Goal: Task Accomplishment & Management: Manage account settings

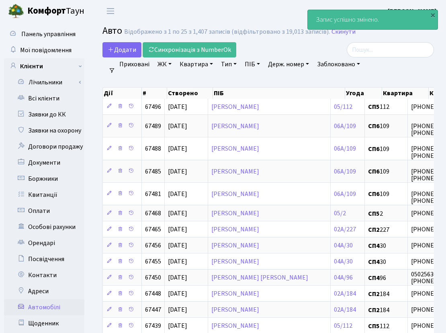
select select "25"
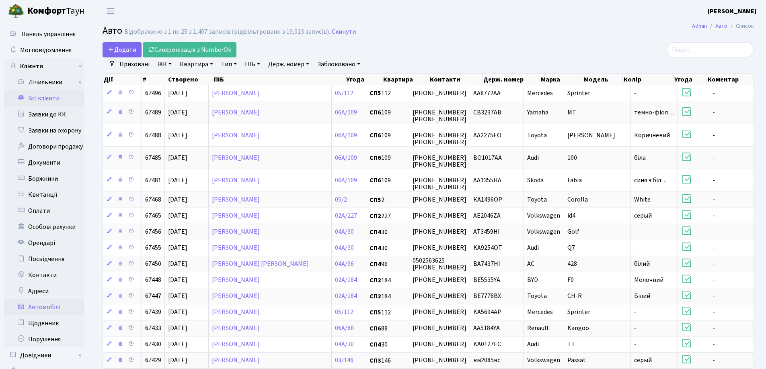
click at [53, 102] on link "Всі клієнти" at bounding box center [44, 98] width 80 height 16
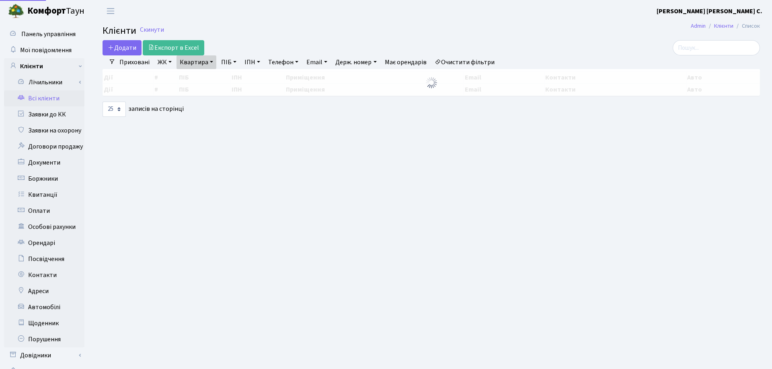
select select "25"
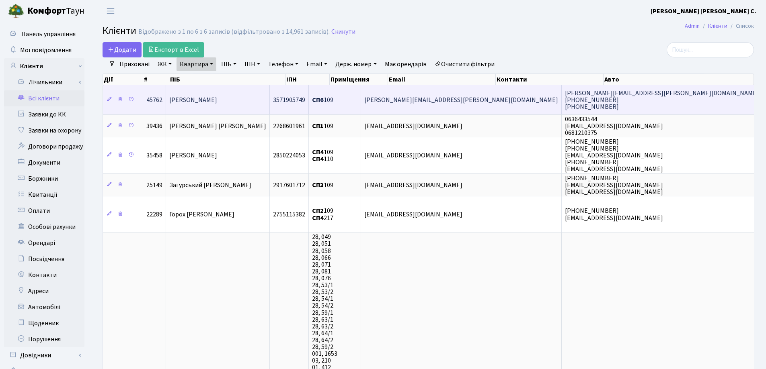
click at [235, 93] on td "[PERSON_NAME]" at bounding box center [218, 99] width 104 height 29
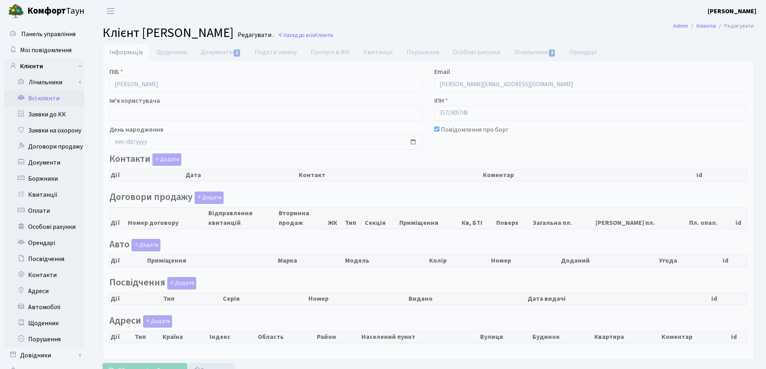
checkbox input "true"
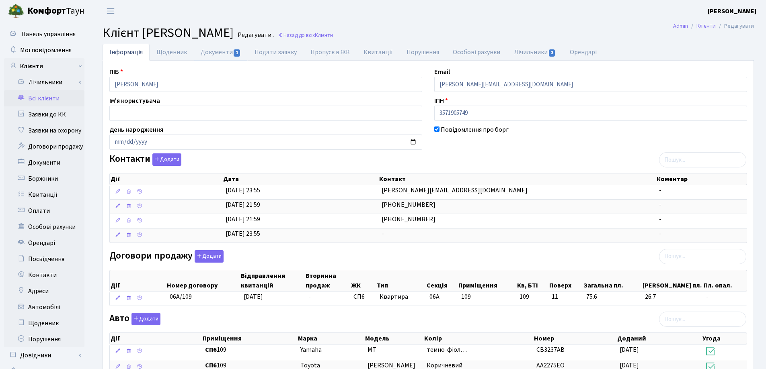
click at [213, 52] on link "Документи 1" at bounding box center [221, 52] width 54 height 17
select select "25"
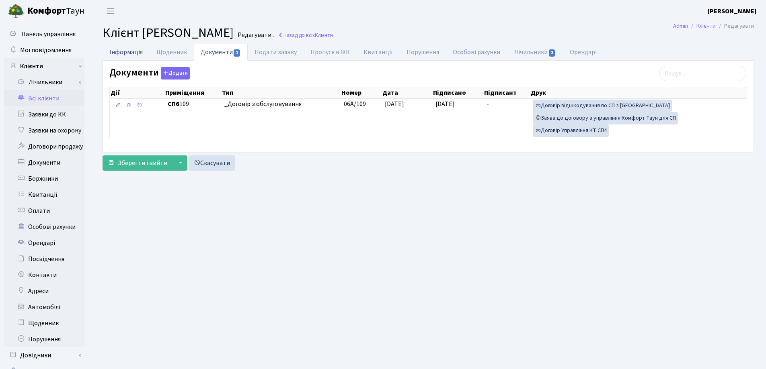
click at [111, 53] on link "Інформація" at bounding box center [125, 52] width 47 height 16
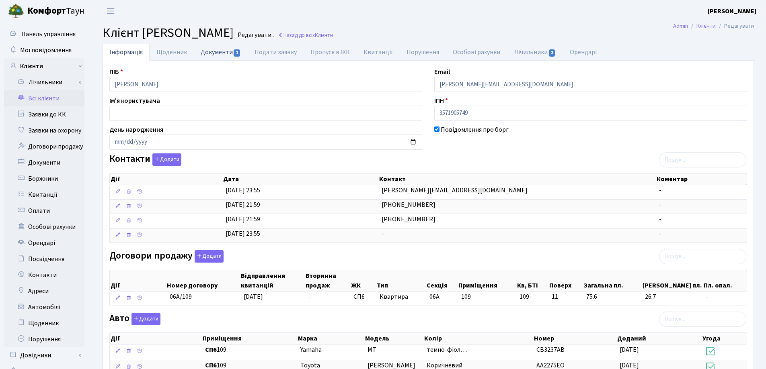
click at [210, 49] on link "Документи 1" at bounding box center [221, 52] width 54 height 16
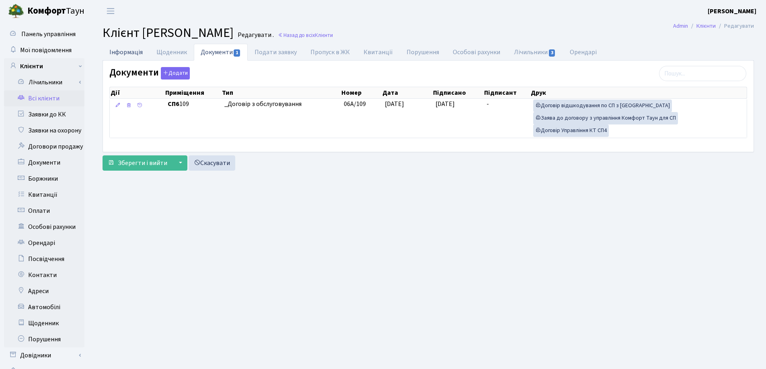
click at [107, 56] on link "Інформація" at bounding box center [125, 52] width 47 height 16
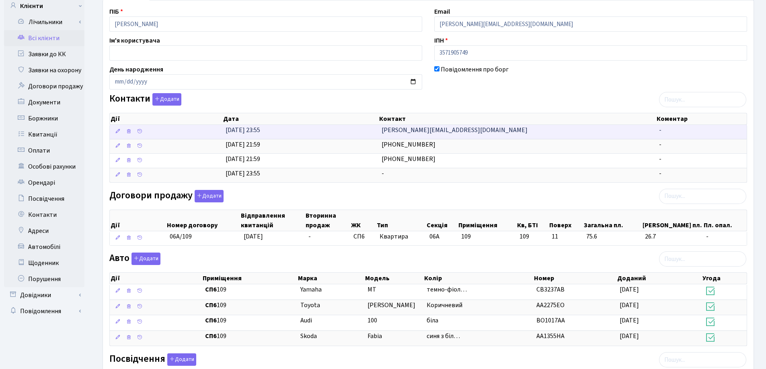
scroll to position [229, 0]
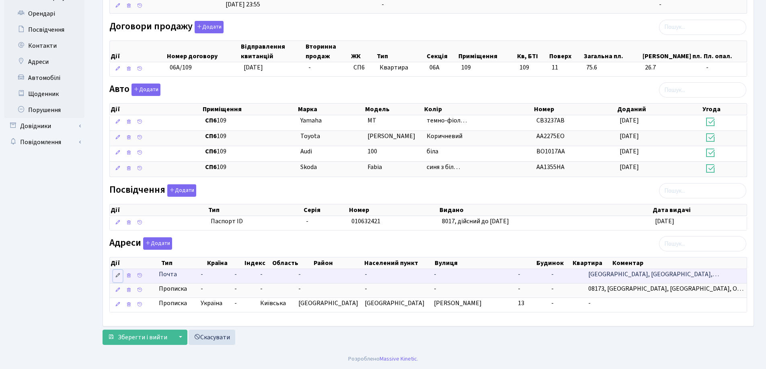
click at [121, 277] on link at bounding box center [118, 276] width 10 height 12
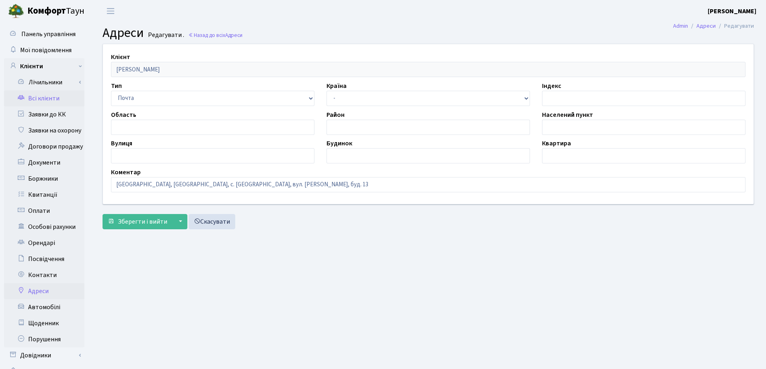
click at [39, 98] on link "Всі клієнти" at bounding box center [44, 98] width 80 height 16
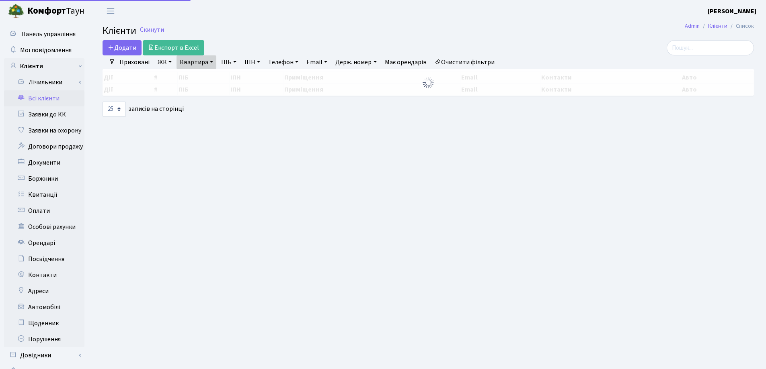
select select "25"
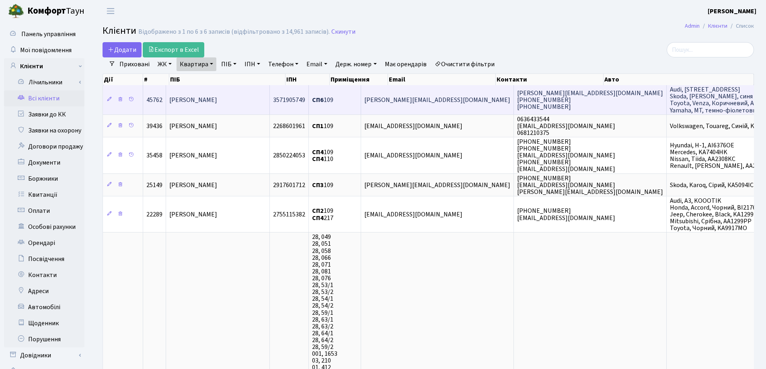
click at [213, 103] on span "[PERSON_NAME]" at bounding box center [193, 100] width 48 height 9
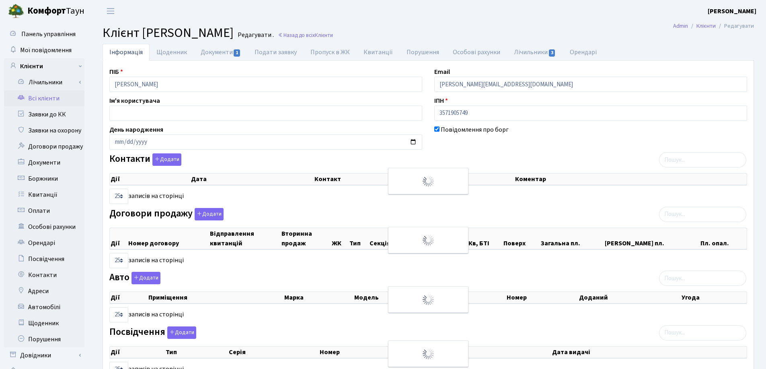
select select "25"
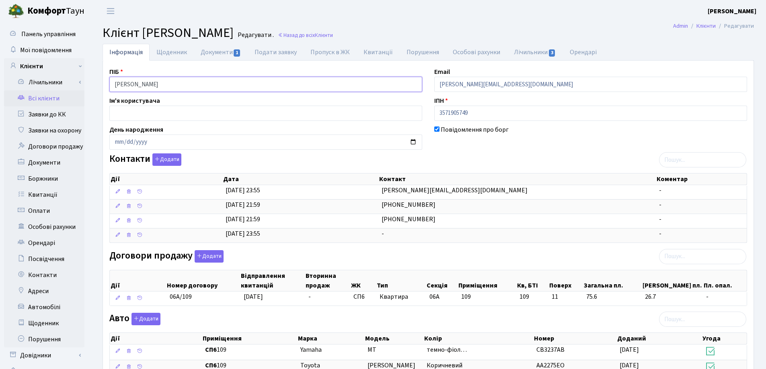
drag, startPoint x: 202, startPoint y: 84, endPoint x: 95, endPoint y: 96, distance: 107.2
click at [95, 96] on div "Інформація Щоденник Документи 1 Подати заявку Пропуск в ЖК Квитанції Порушення …" at bounding box center [427, 311] width 675 height 535
drag, startPoint x: 203, startPoint y: 301, endPoint x: 161, endPoint y: 308, distance: 42.4
click at [161, 308] on div "Дії Номер договору Відправлення квитанцій Вторинна продаж ЖК Тип Секція Приміще…" at bounding box center [427, 286] width 637 height 47
click at [183, 309] on div "ПІБ Барабаш Катерина Ігорівна Email barabash.kateryna.i@gmail.com Ім'я користув…" at bounding box center [427, 308] width 649 height 482
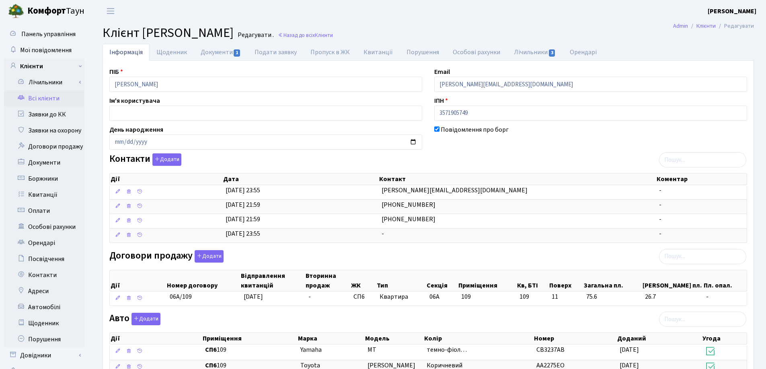
drag, startPoint x: 207, startPoint y: 301, endPoint x: 173, endPoint y: 307, distance: 34.0
click at [173, 307] on div "Дії Номер договору Відправлення квитанцій Вторинна продаж ЖК Тип Секція Приміще…" at bounding box center [427, 286] width 637 height 47
click at [178, 310] on div "ПІБ Барабаш Катерина Ігорівна Email barabash.kateryna.i@gmail.com Ім'я користув…" at bounding box center [427, 308] width 649 height 482
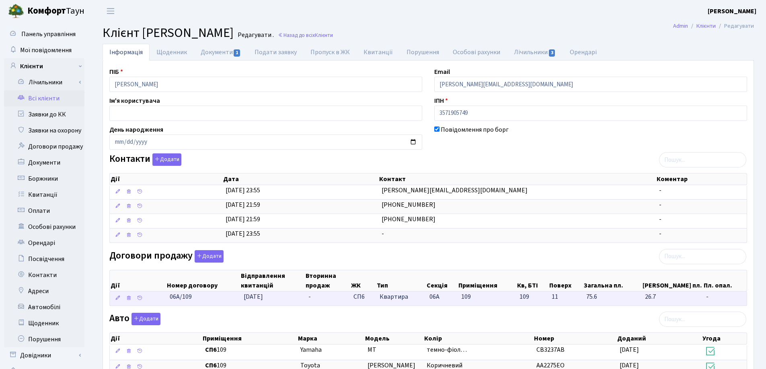
drag, startPoint x: 198, startPoint y: 298, endPoint x: 170, endPoint y: 302, distance: 28.1
click at [170, 302] on td "06А/109" at bounding box center [203, 299] width 74 height 14
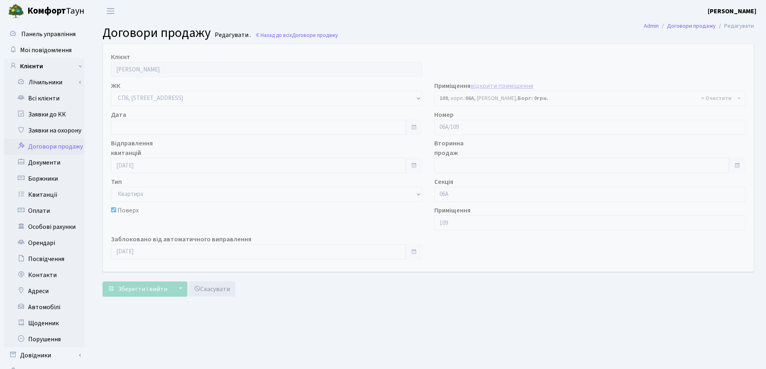
select select "21777"
drag, startPoint x: 0, startPoint y: 0, endPoint x: 520, endPoint y: 290, distance: 595.2
click at [522, 300] on main "Admin Договори продажу Редагувати Договори продажу Редагувати . Назад до всіх Д…" at bounding box center [427, 203] width 675 height 362
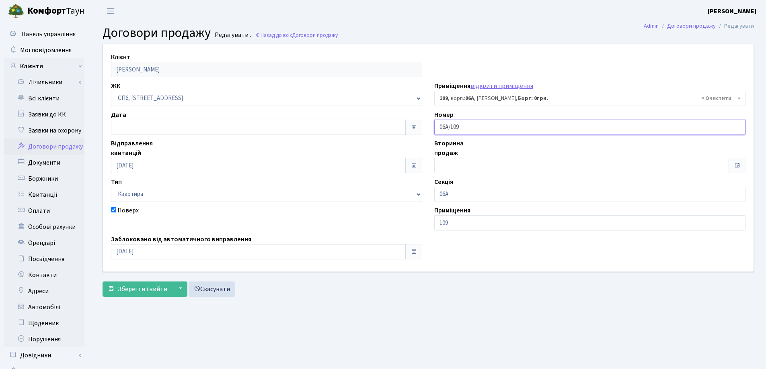
drag, startPoint x: 490, startPoint y: 127, endPoint x: 422, endPoint y: 127, distance: 67.9
click at [422, 127] on div "Клієнт Барабаш Катерина Ігорівна ЖК - СП, Наддніпрянське шосе, 2а СП1, Столичне…" at bounding box center [428, 157] width 662 height 227
click at [121, 292] on span "Зберегти і вийти" at bounding box center [142, 289] width 49 height 9
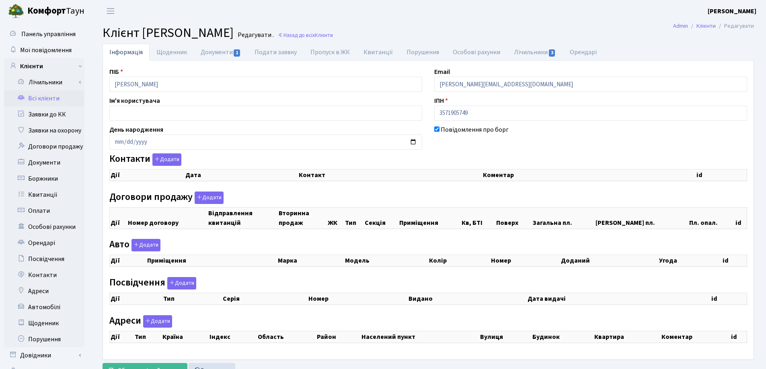
checkbox input "true"
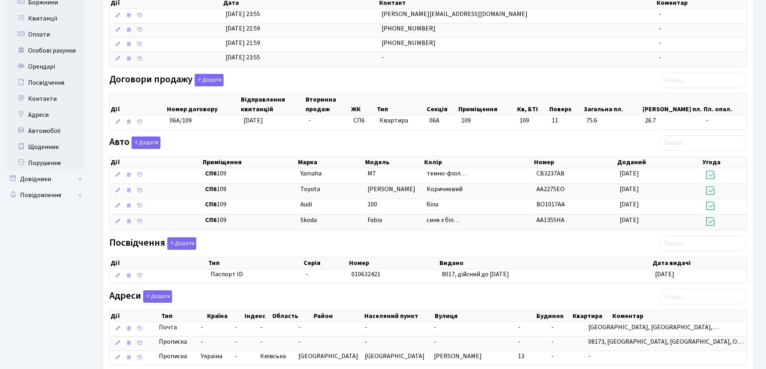
scroll to position [229, 0]
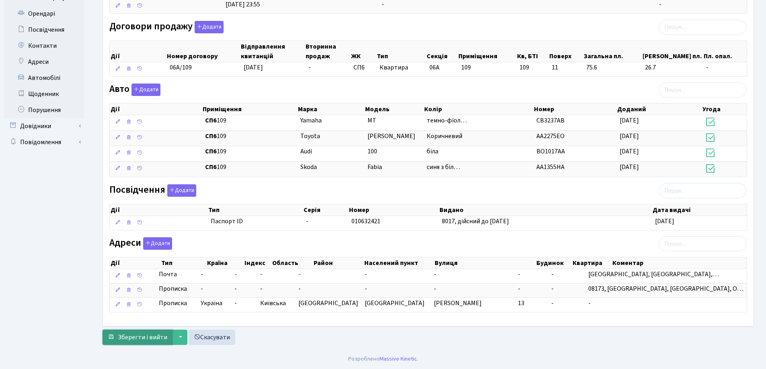
click at [123, 336] on span "Зберегти і вийти" at bounding box center [142, 337] width 49 height 9
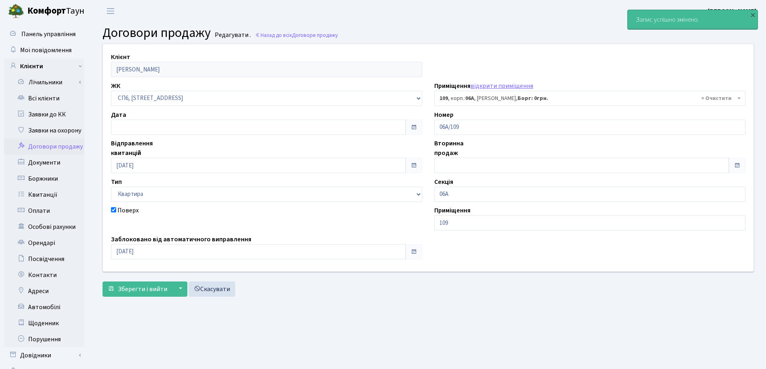
select select "21777"
click at [49, 98] on link "Всі клієнти" at bounding box center [44, 98] width 80 height 16
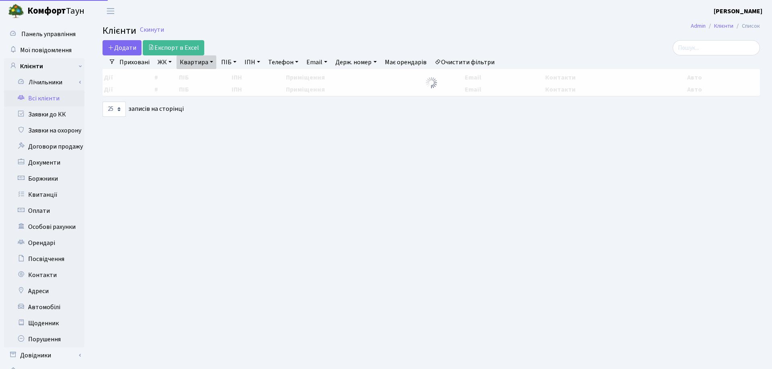
select select "25"
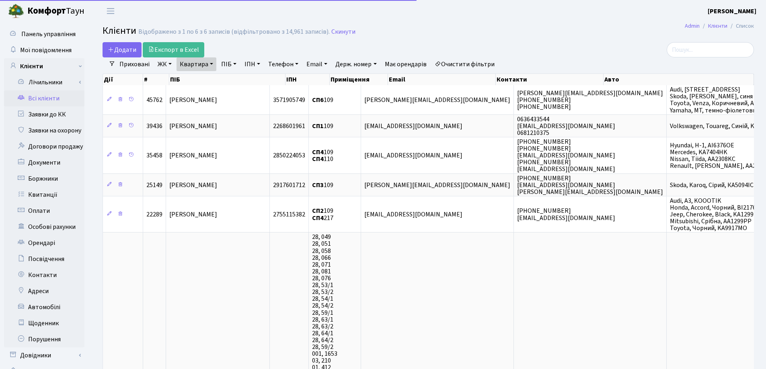
click at [212, 63] on link "Квартира" at bounding box center [196, 64] width 40 height 14
click at [233, 77] on icon at bounding box center [232, 80] width 6 height 6
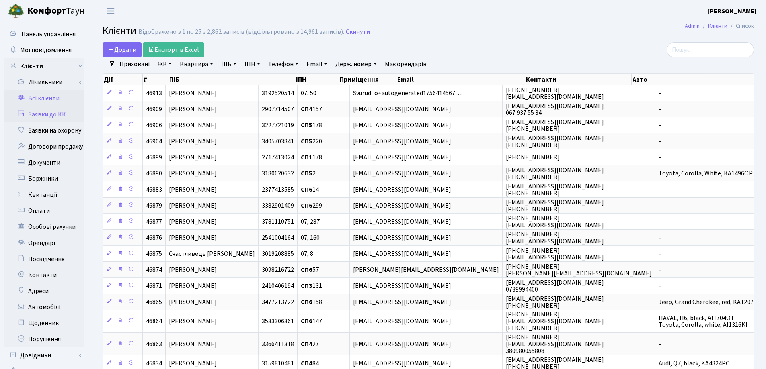
click at [46, 119] on link "Заявки до КК" at bounding box center [44, 115] width 80 height 16
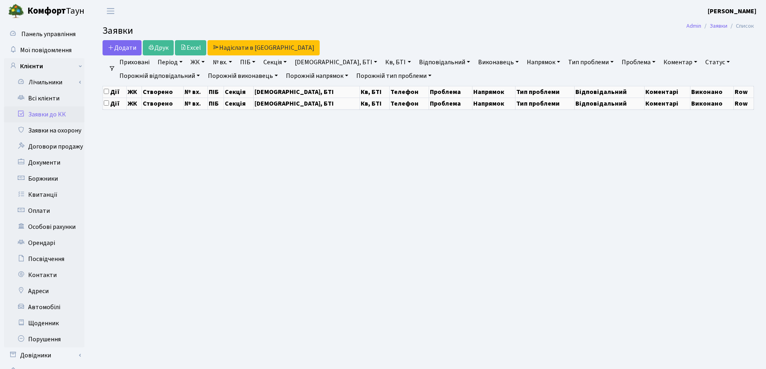
select select "25"
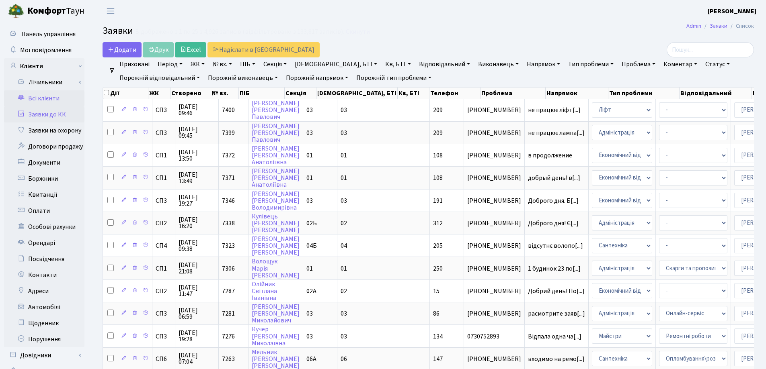
click at [51, 100] on link "Всі клієнти" at bounding box center [44, 98] width 80 height 16
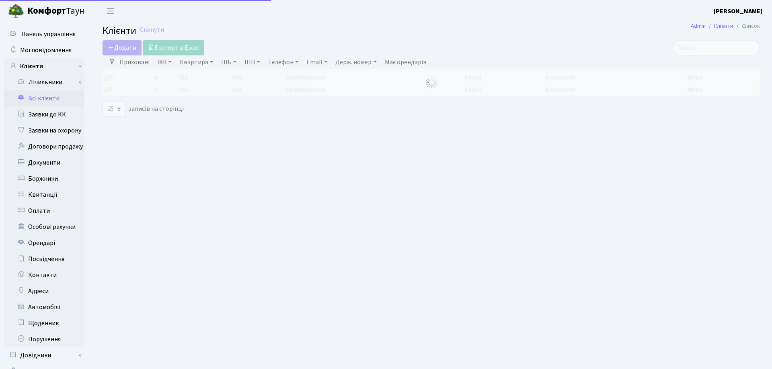
select select "25"
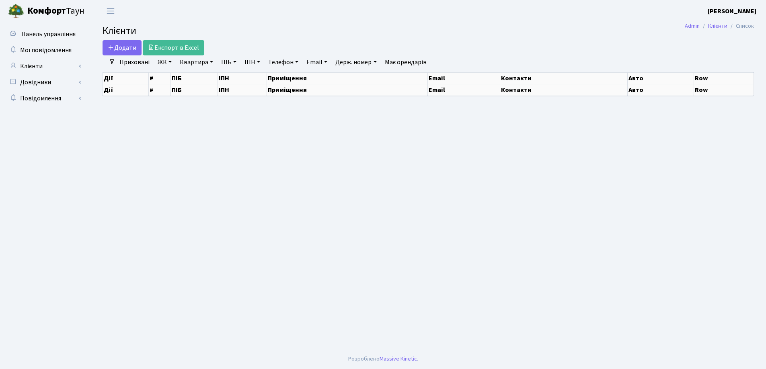
select select "25"
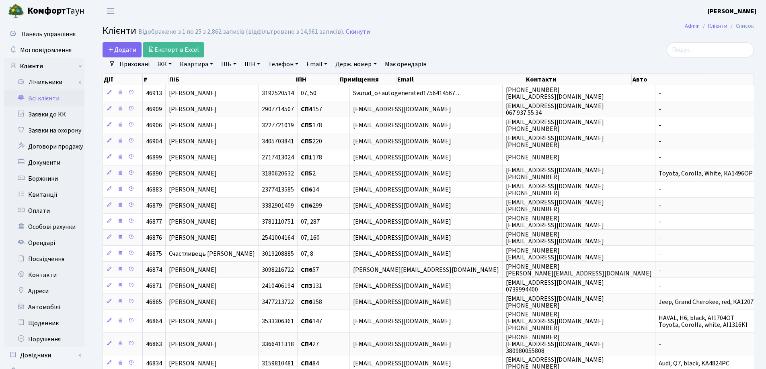
click at [210, 65] on link "Квартира" at bounding box center [196, 64] width 40 height 14
type input "171"
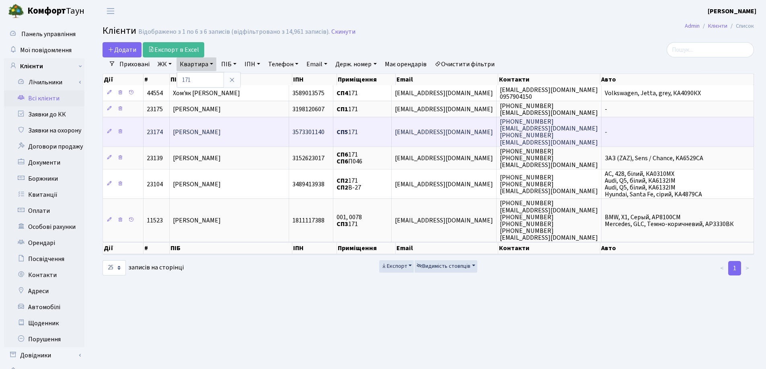
click at [272, 133] on td "[PERSON_NAME]" at bounding box center [229, 131] width 119 height 29
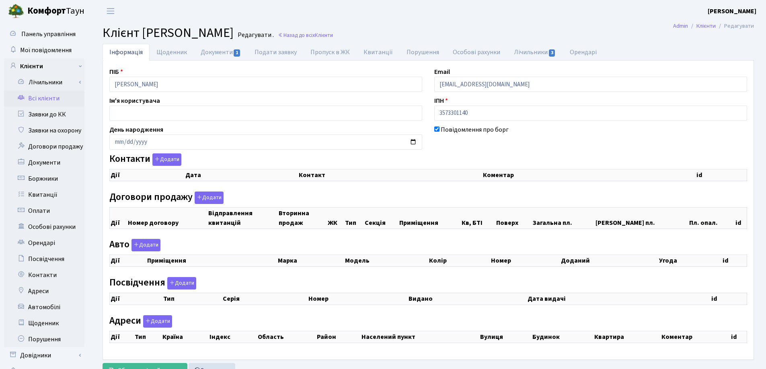
click at [216, 53] on link "Документи 1" at bounding box center [221, 52] width 54 height 17
select select "25"
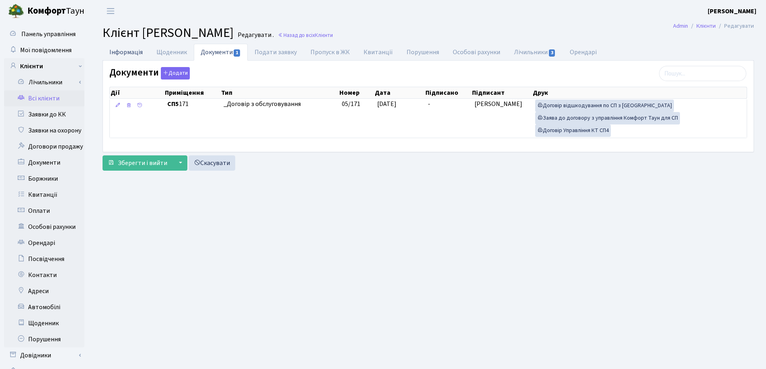
click at [128, 49] on link "Інформація" at bounding box center [125, 52] width 47 height 16
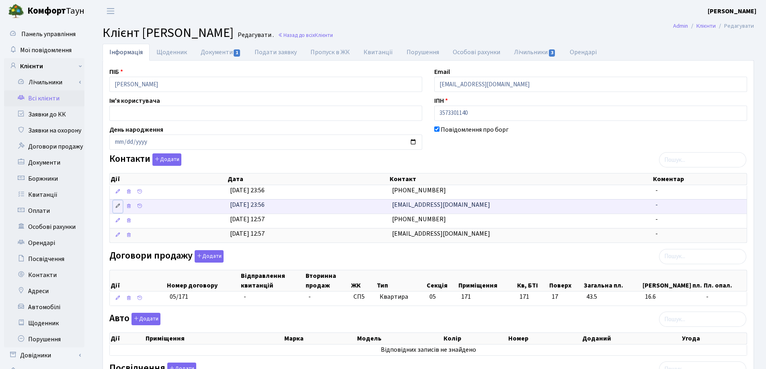
click at [117, 206] on icon at bounding box center [118, 206] width 6 height 6
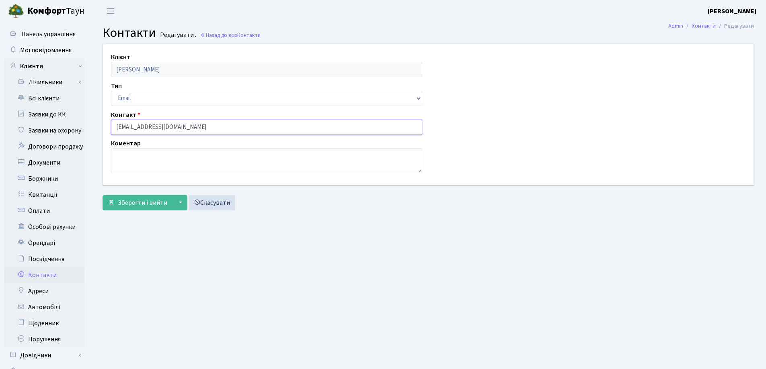
drag, startPoint x: 203, startPoint y: 129, endPoint x: 126, endPoint y: 128, distance: 76.8
click at [89, 129] on div "Панель управління Мої повідомлення Клієнти Лічильники Показання" at bounding box center [383, 203] width 766 height 362
click at [125, 203] on span "Зберегти і вийти" at bounding box center [142, 203] width 49 height 9
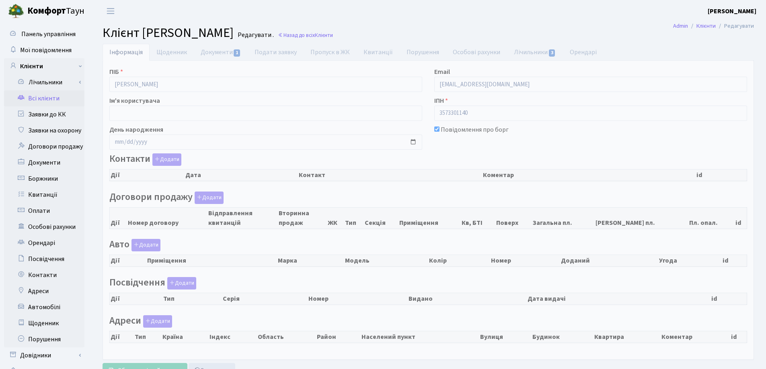
checkbox input "true"
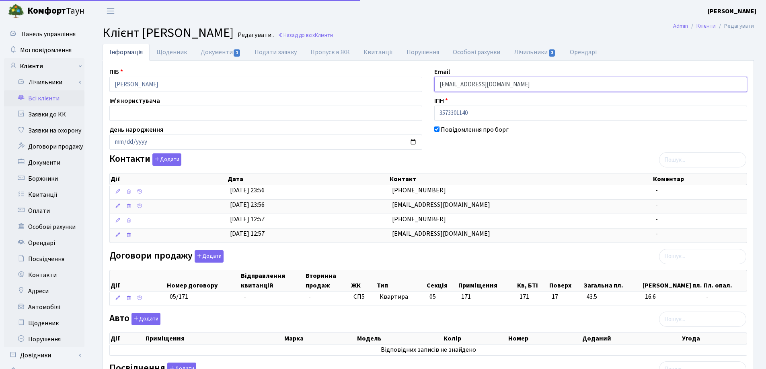
click at [534, 89] on input "[EMAIL_ADDRESS][DOMAIN_NAME]" at bounding box center [590, 84] width 313 height 15
type input "n"
paste input "[EMAIL_ADDRESS][DOMAIN_NAME]"
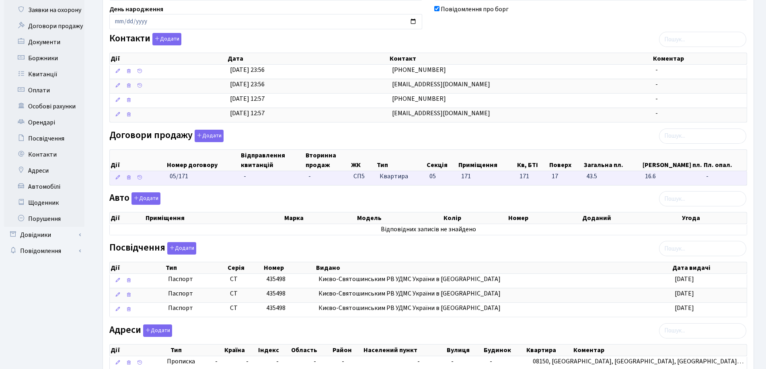
scroll to position [236, 0]
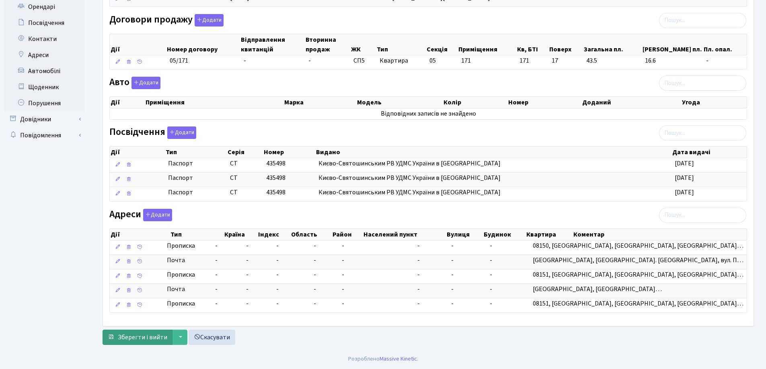
type input "[EMAIL_ADDRESS][DOMAIN_NAME]"
click at [144, 335] on span "Зберегти і вийти" at bounding box center [142, 337] width 49 height 9
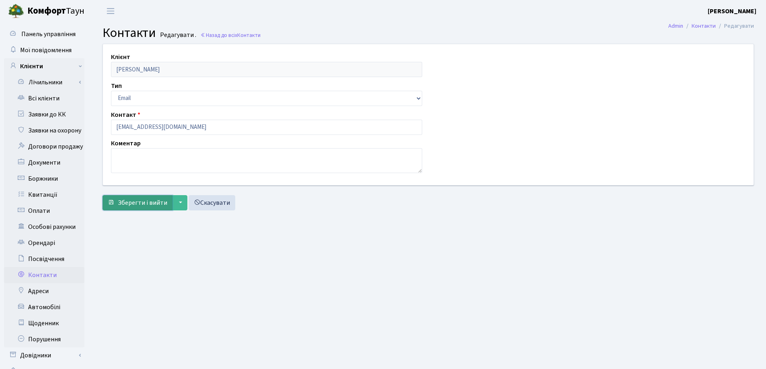
click at [123, 200] on span "Зберегти і вийти" at bounding box center [142, 203] width 49 height 9
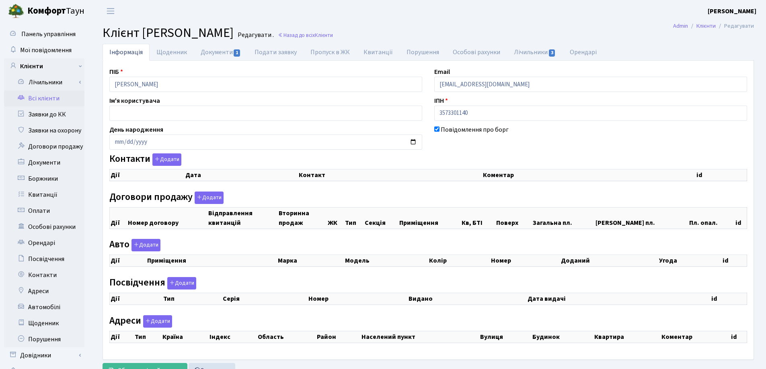
checkbox input "true"
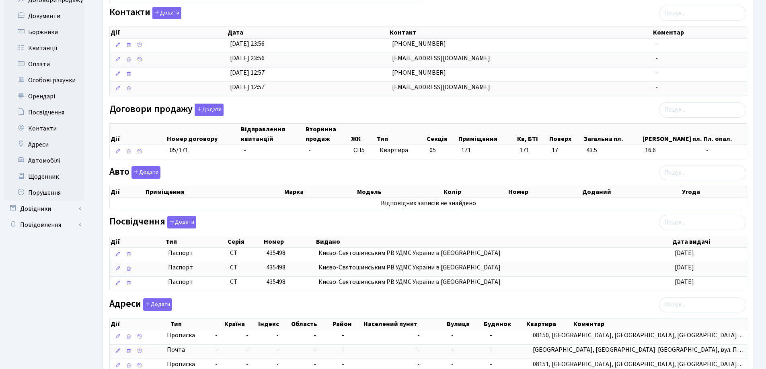
scroll to position [236, 0]
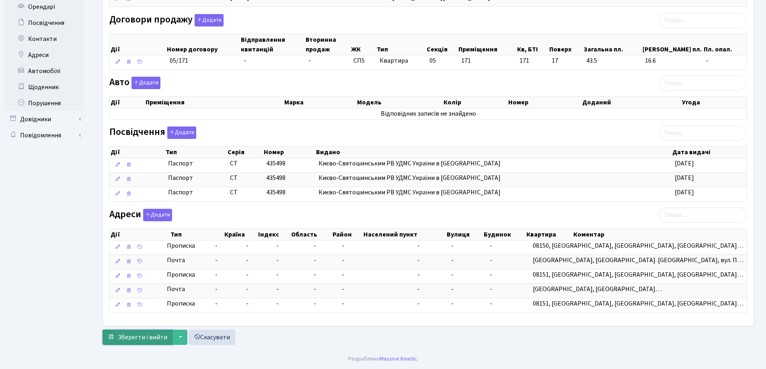
click at [136, 339] on span "Зберегти і вийти" at bounding box center [142, 337] width 49 height 9
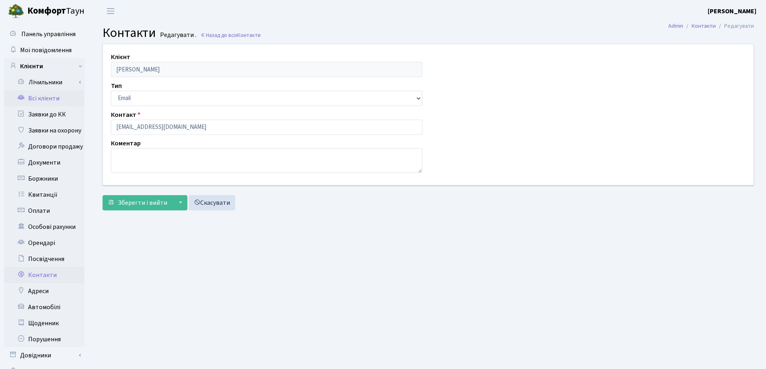
click at [44, 102] on link "Всі клієнти" at bounding box center [44, 98] width 80 height 16
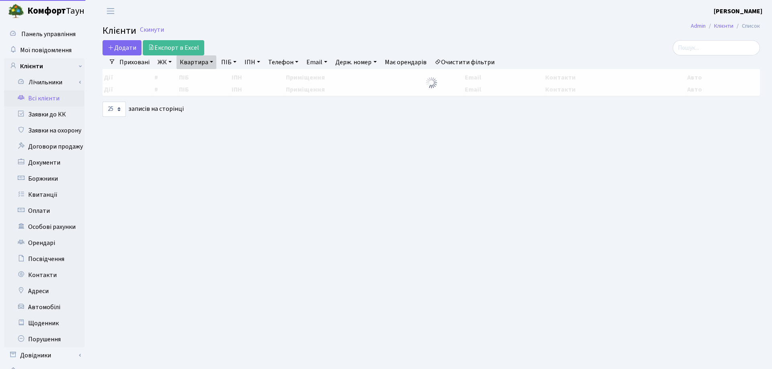
select select "25"
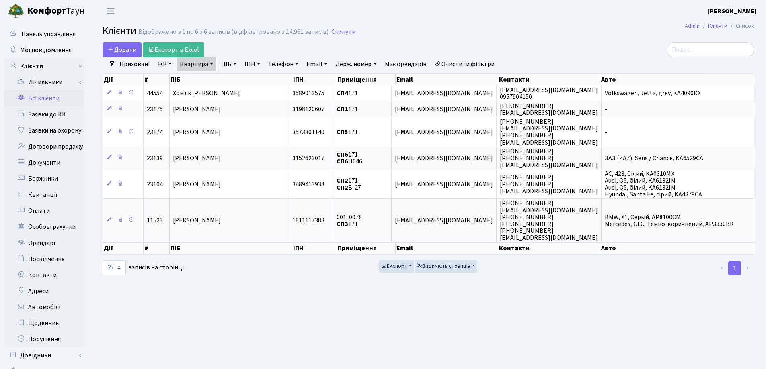
click at [213, 63] on link "Квартира" at bounding box center [196, 64] width 40 height 14
click at [229, 79] on icon at bounding box center [232, 80] width 6 height 6
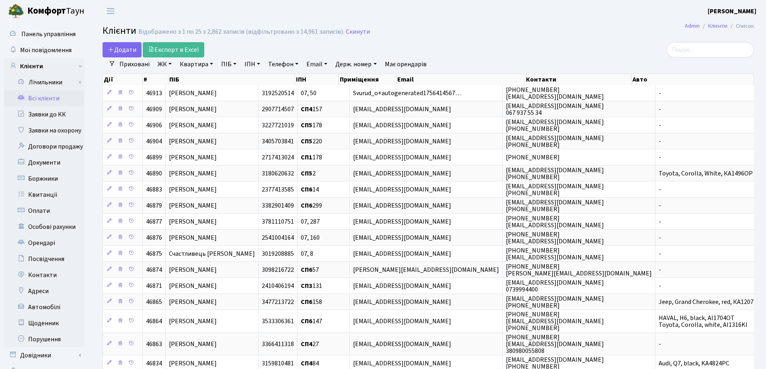
click at [377, 66] on link "Держ. номер" at bounding box center [355, 64] width 47 height 14
type input "3894"
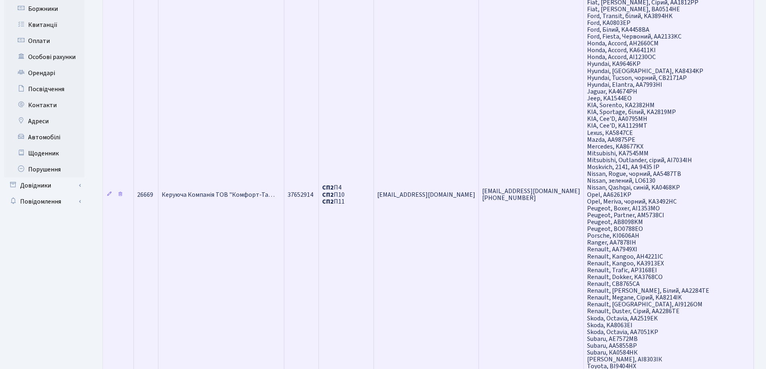
scroll to position [168, 0]
click at [241, 195] on span "Керуюча Компанія ТОВ "Комфорт-Та…" at bounding box center [218, 196] width 113 height 9
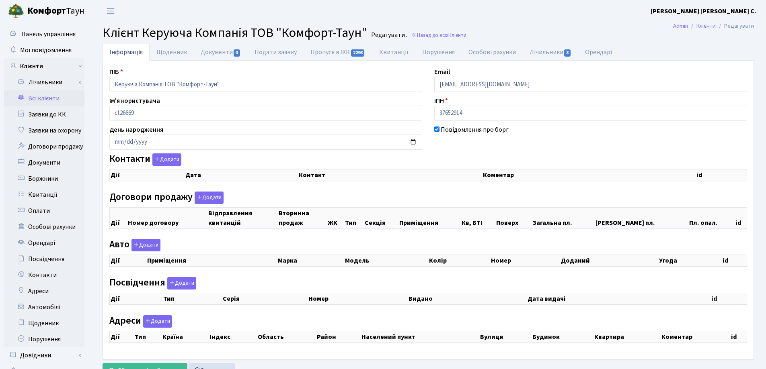
scroll to position [35, 0]
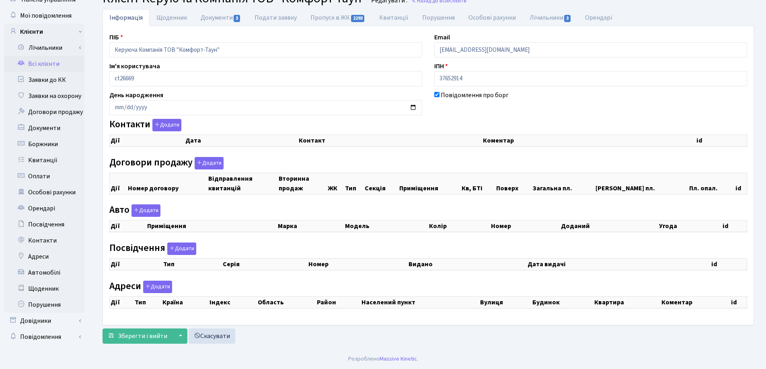
checkbox input "true"
select select "25"
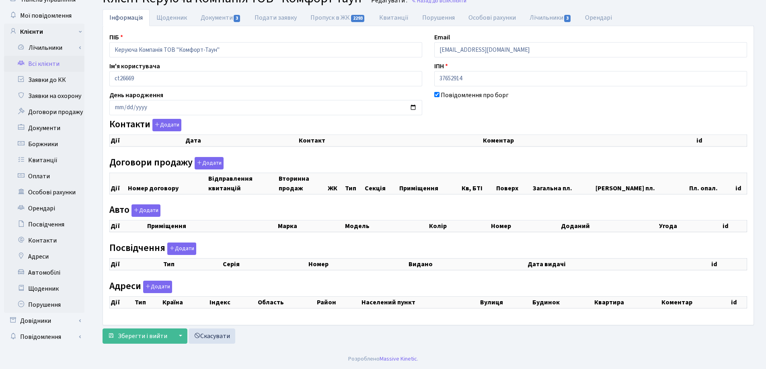
select select "25"
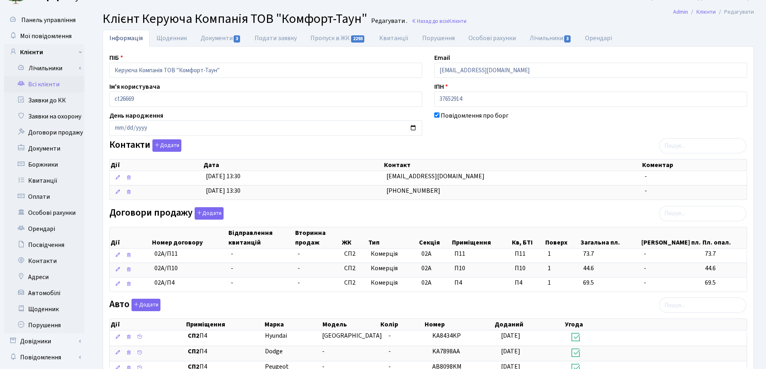
scroll to position [0, 0]
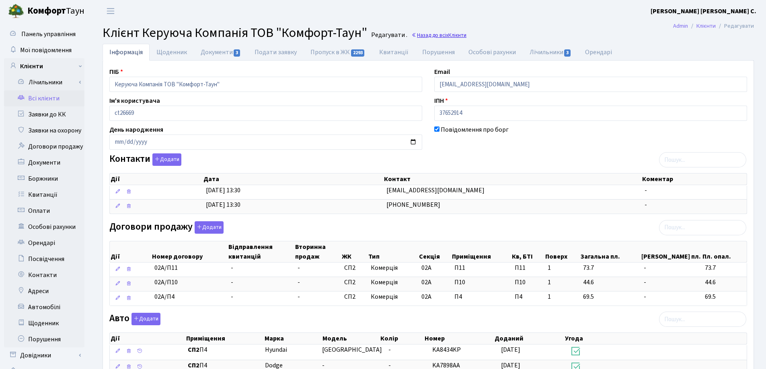
click at [423, 33] on link "Назад до всіх Клієнти" at bounding box center [438, 35] width 55 height 8
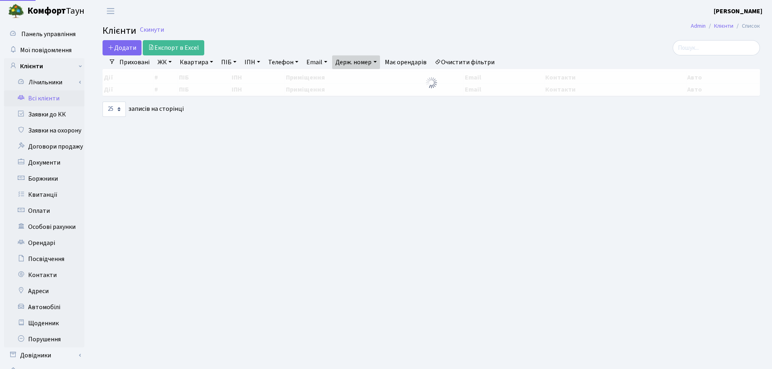
select select "25"
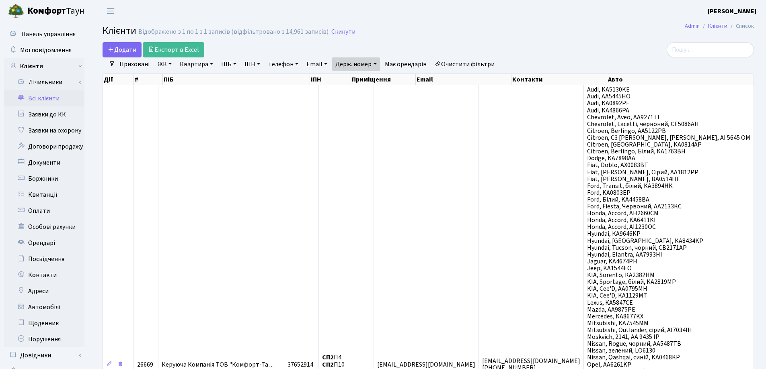
click at [379, 64] on link "Держ. номер" at bounding box center [355, 64] width 47 height 14
click at [389, 82] on icon at bounding box center [387, 80] width 6 height 6
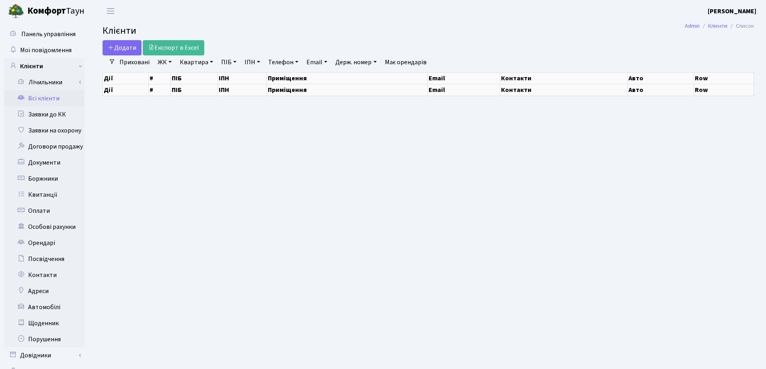
select select "25"
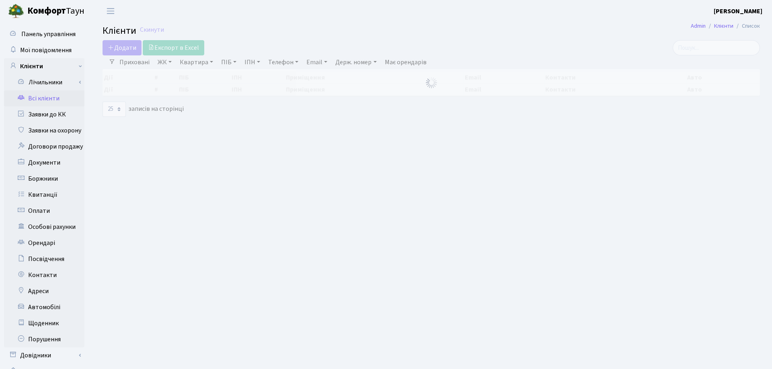
select select "25"
